Goal: Navigation & Orientation: Find specific page/section

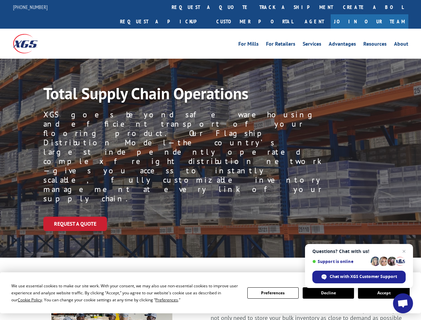
click at [210, 216] on div "Request a Quote" at bounding box center [231, 223] width 377 height 14
click at [23, 299] on span "Cookie Policy" at bounding box center [30, 300] width 24 height 6
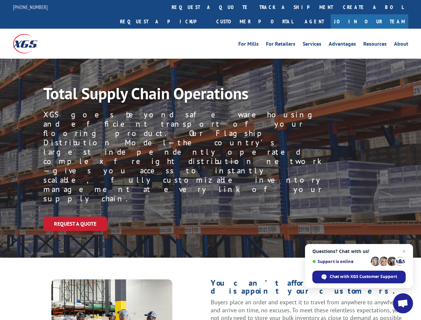
click at [210, 216] on div "Request a Quote" at bounding box center [231, 223] width 377 height 14
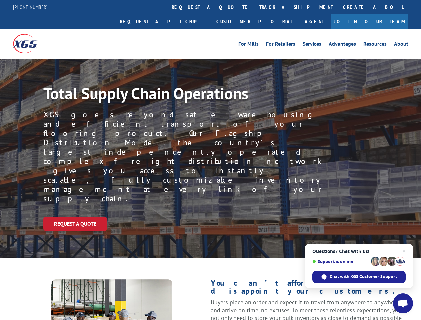
click at [254, 7] on link "track a shipment" at bounding box center [296, 7] width 84 height 14
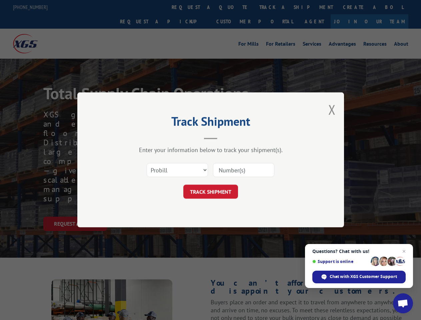
click at [232, 7] on div "Track Shipment Enter your information below to track your shipment(s). Select c…" at bounding box center [210, 160] width 421 height 320
click at [274, 7] on div "Track Shipment Enter your information below to track your shipment(s). Select c…" at bounding box center [210, 160] width 421 height 320
